Goal: Task Accomplishment & Management: Manage account settings

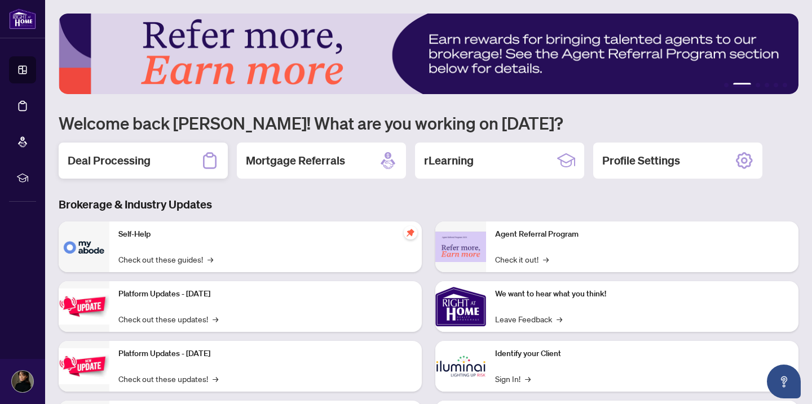
scroll to position [46, 0]
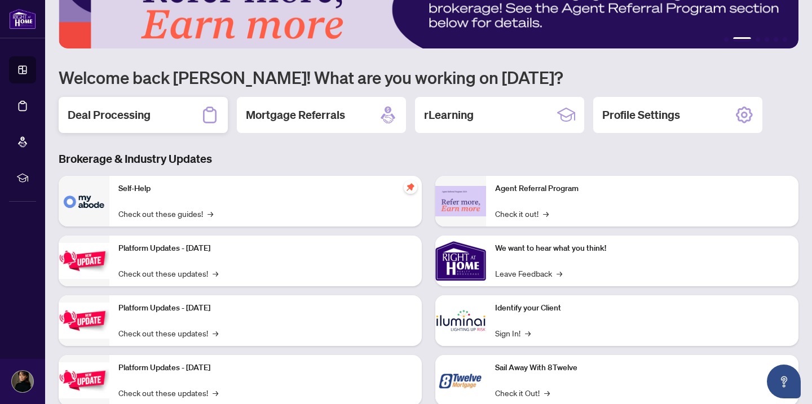
click at [103, 116] on h2 "Deal Processing" at bounding box center [109, 115] width 83 height 16
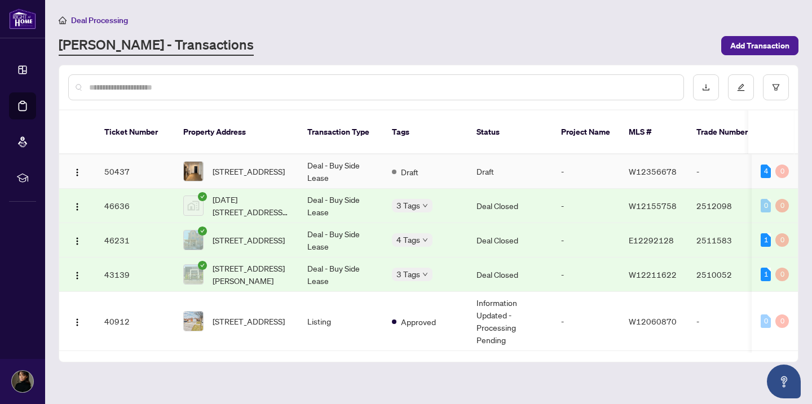
click at [444, 159] on td "Draft" at bounding box center [425, 171] width 85 height 34
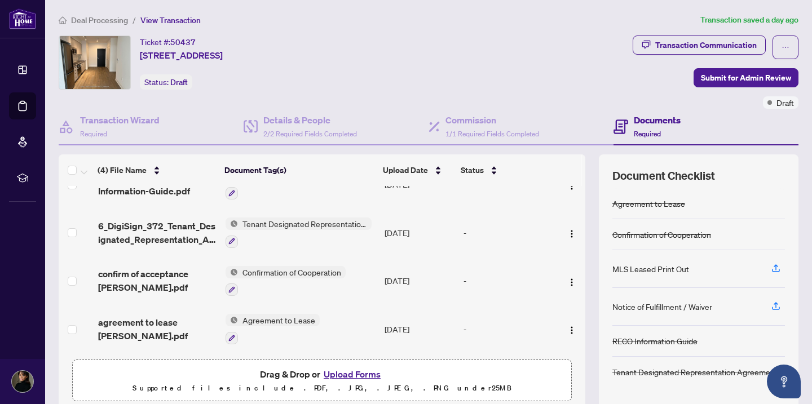
scroll to position [84, 0]
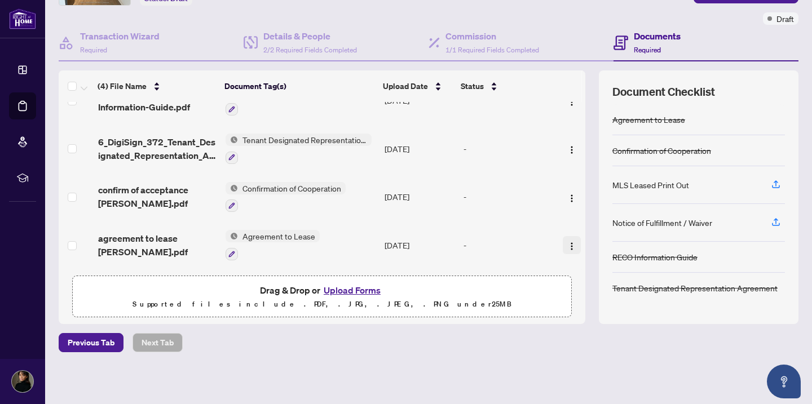
click at [567, 242] on img "button" at bounding box center [571, 246] width 9 height 9
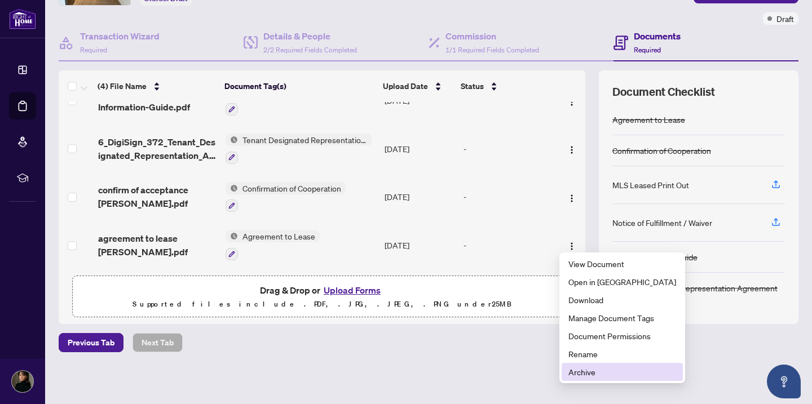
click at [599, 369] on span "Archive" at bounding box center [622, 372] width 108 height 12
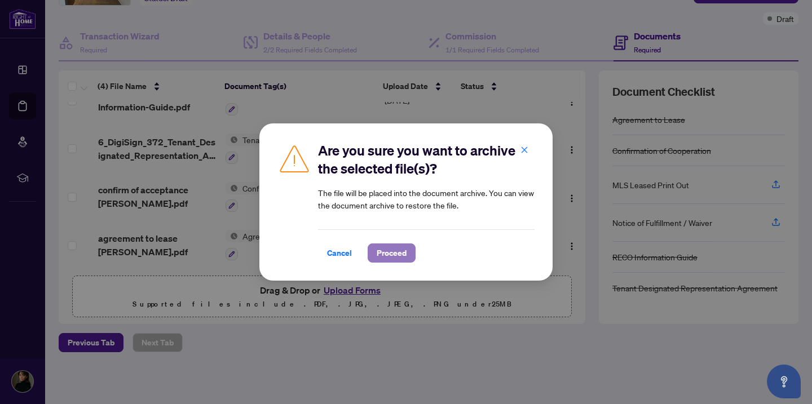
click at [405, 254] on span "Proceed" at bounding box center [391, 253] width 30 height 18
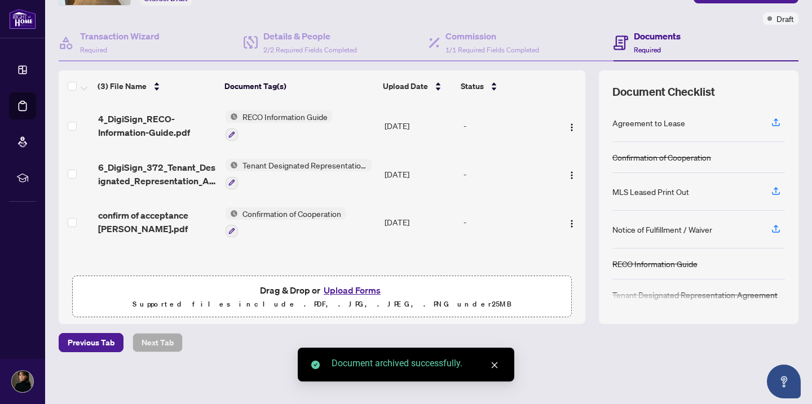
scroll to position [1, 0]
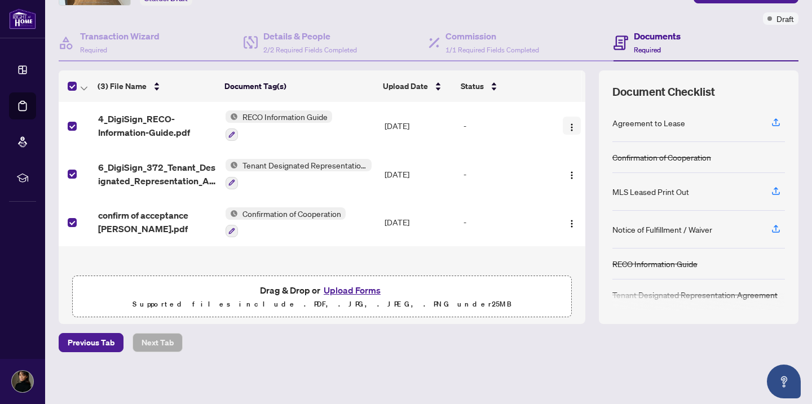
click at [567, 130] on img "button" at bounding box center [571, 127] width 9 height 9
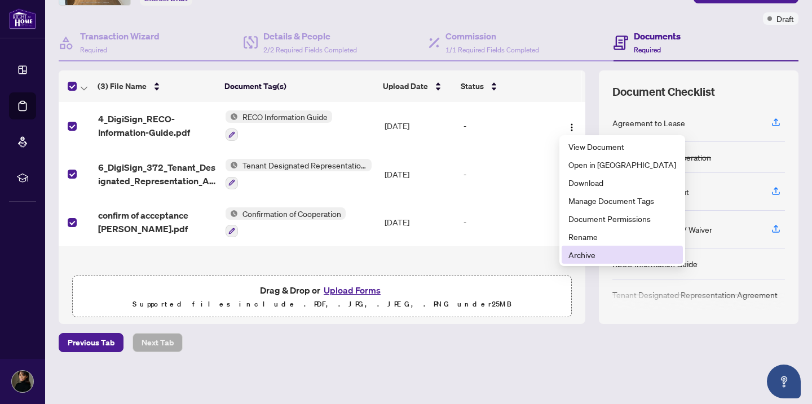
click at [569, 258] on span "Archive" at bounding box center [622, 255] width 108 height 12
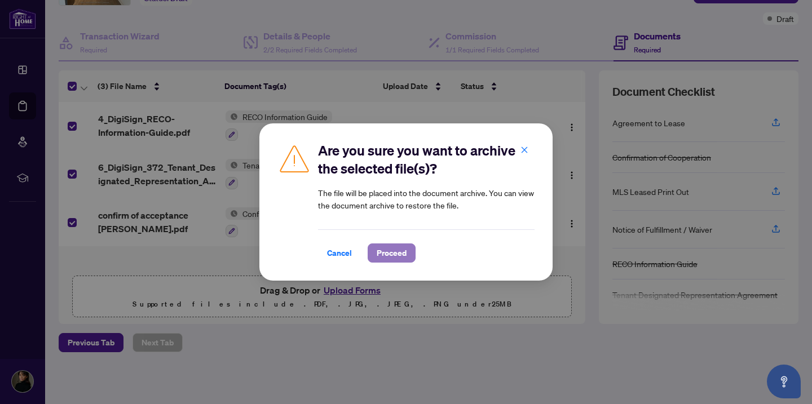
click at [379, 250] on span "Proceed" at bounding box center [391, 253] width 30 height 18
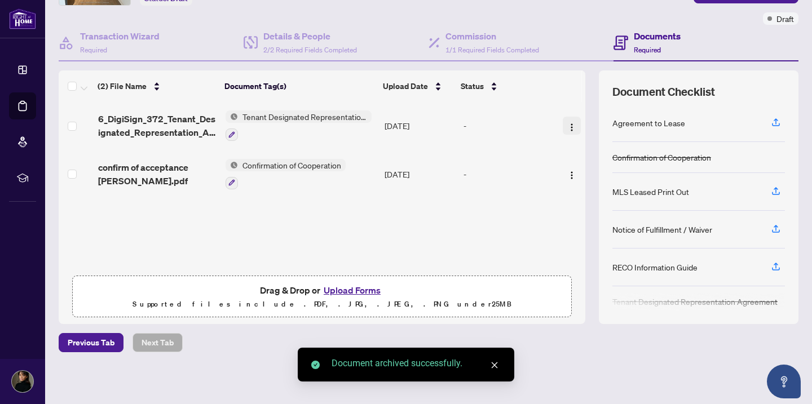
click at [568, 127] on img "button" at bounding box center [571, 127] width 9 height 9
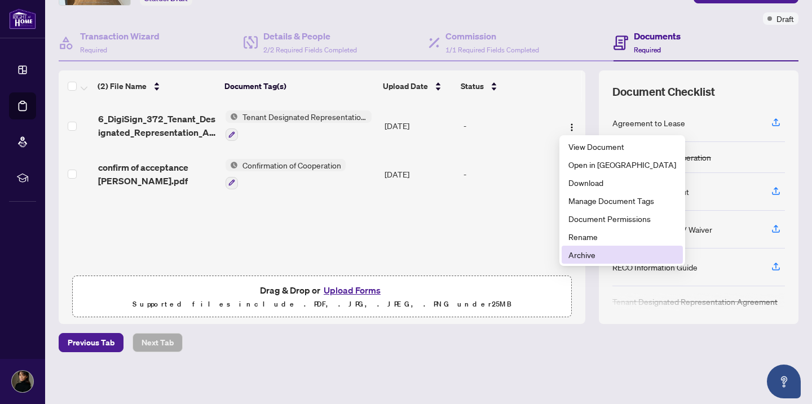
click at [582, 260] on span "Archive" at bounding box center [622, 255] width 108 height 12
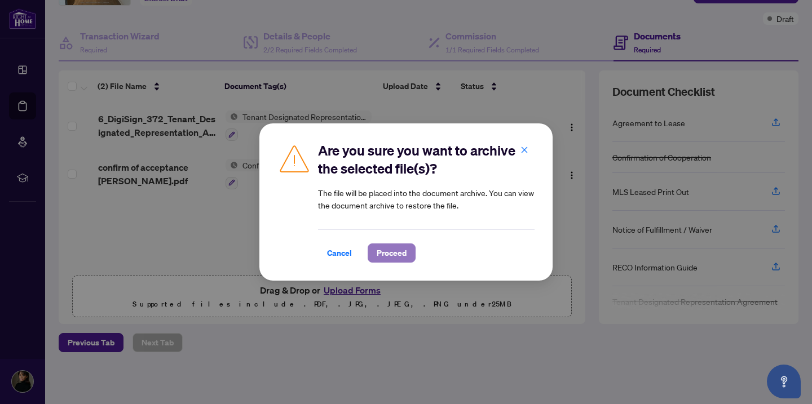
click at [383, 256] on span "Proceed" at bounding box center [391, 253] width 30 height 18
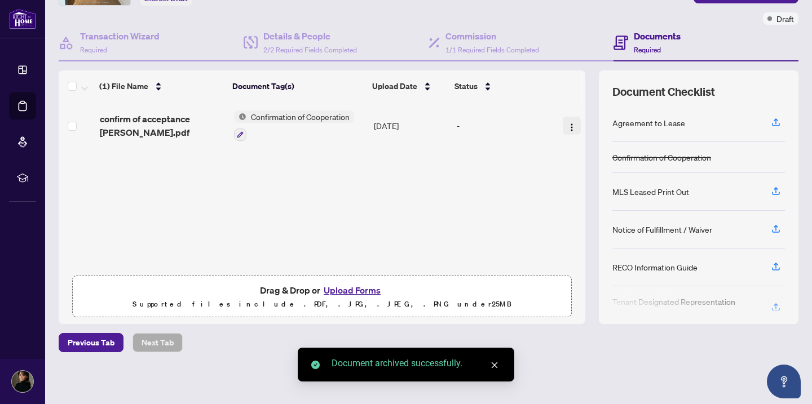
click at [567, 126] on img "button" at bounding box center [571, 127] width 9 height 9
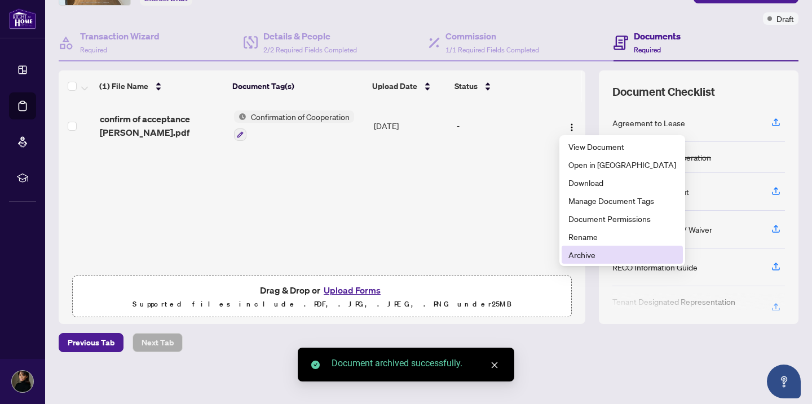
click at [582, 258] on span "Archive" at bounding box center [622, 255] width 108 height 12
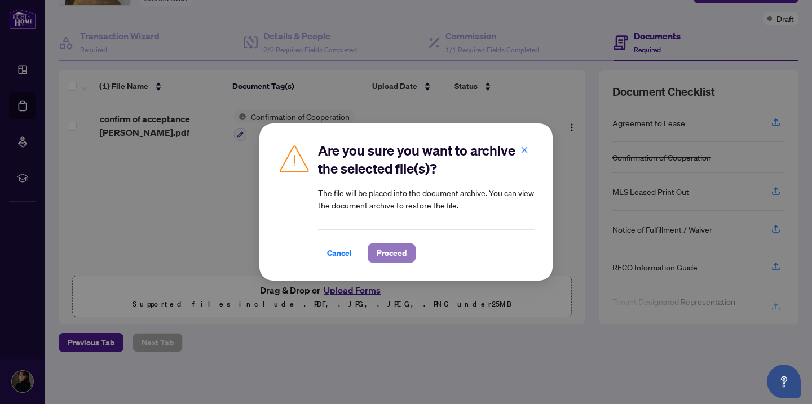
click at [404, 255] on span "Proceed" at bounding box center [391, 253] width 30 height 18
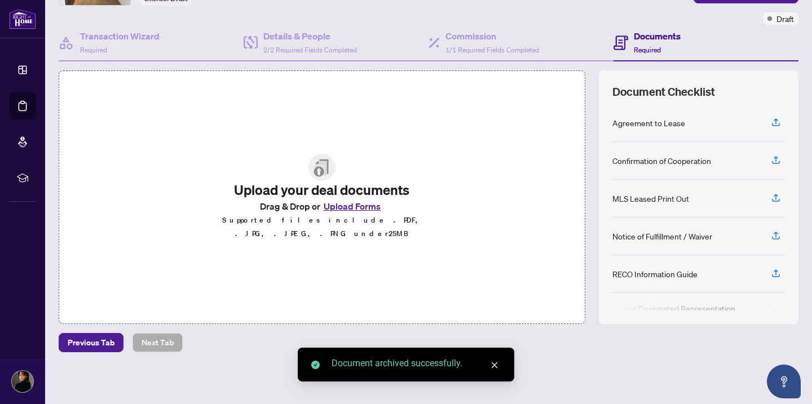
scroll to position [0, 0]
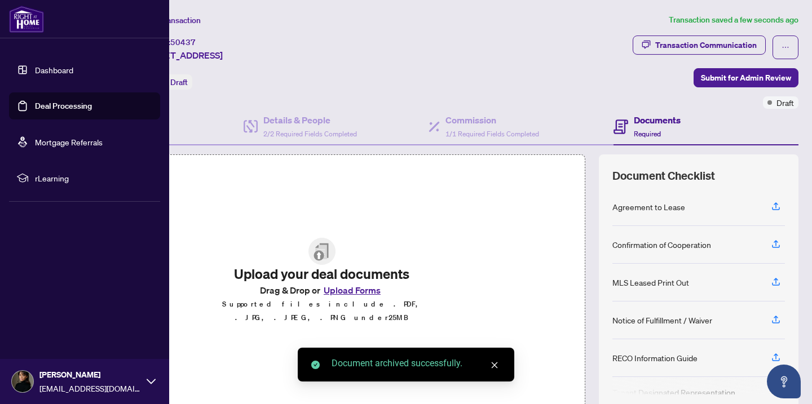
click at [36, 75] on link "Dashboard" at bounding box center [54, 70] width 38 height 10
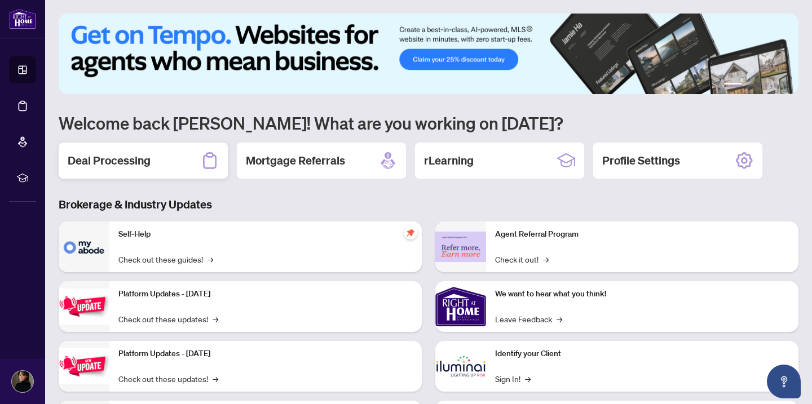
click at [196, 167] on div "Deal Processing" at bounding box center [143, 161] width 169 height 36
